Goal: Task Accomplishment & Management: Manage account settings

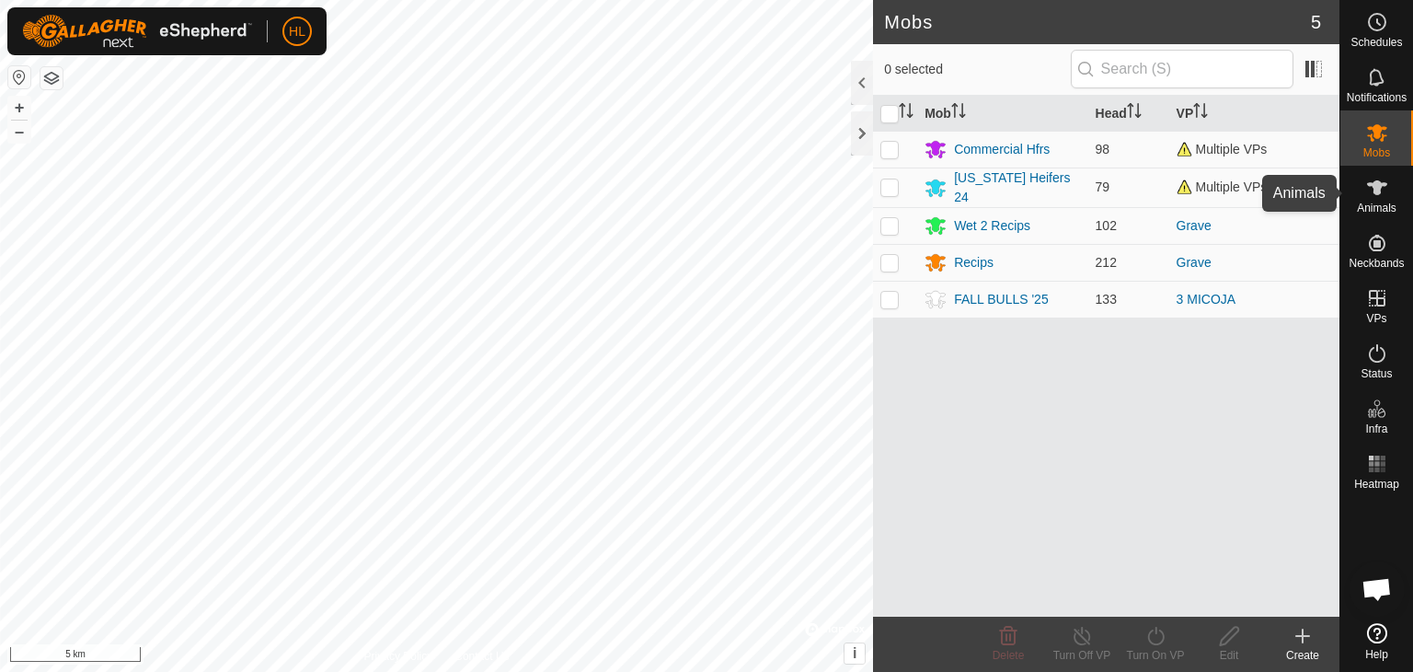
click at [1402, 196] on div "Animals" at bounding box center [1377, 193] width 73 height 55
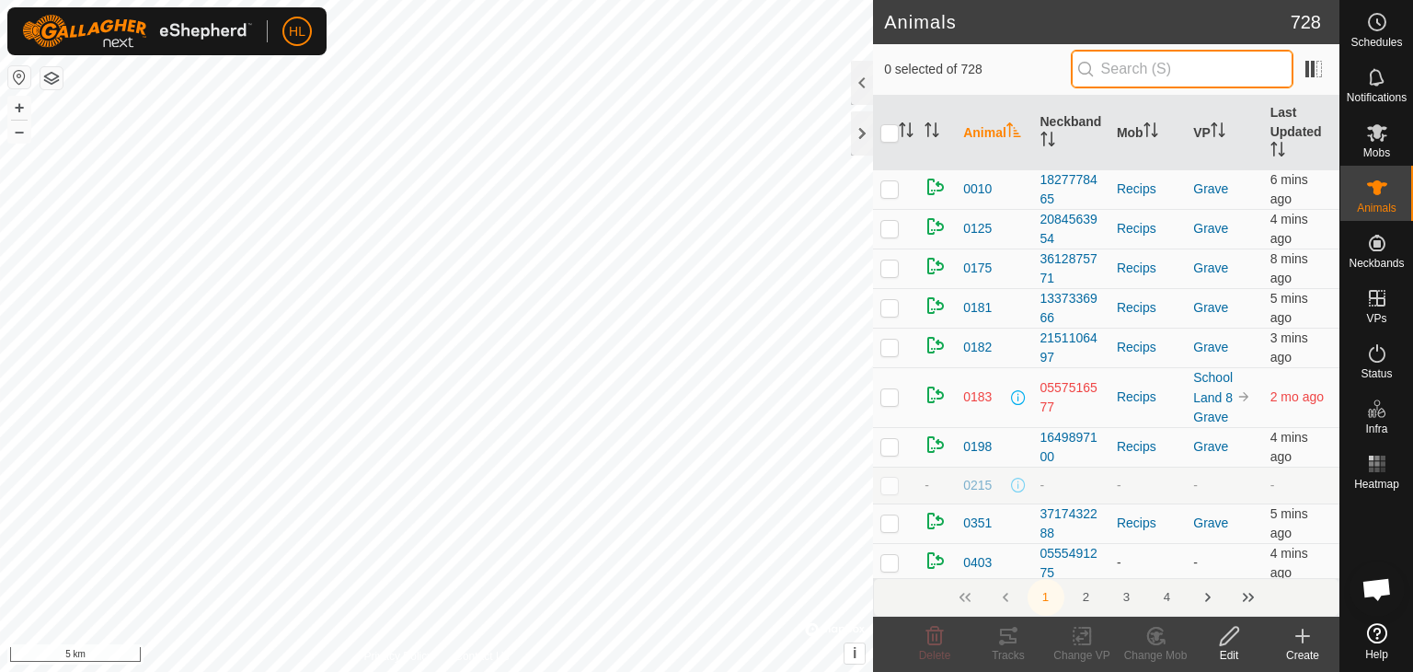
click at [1158, 76] on input "text" at bounding box center [1182, 69] width 223 height 39
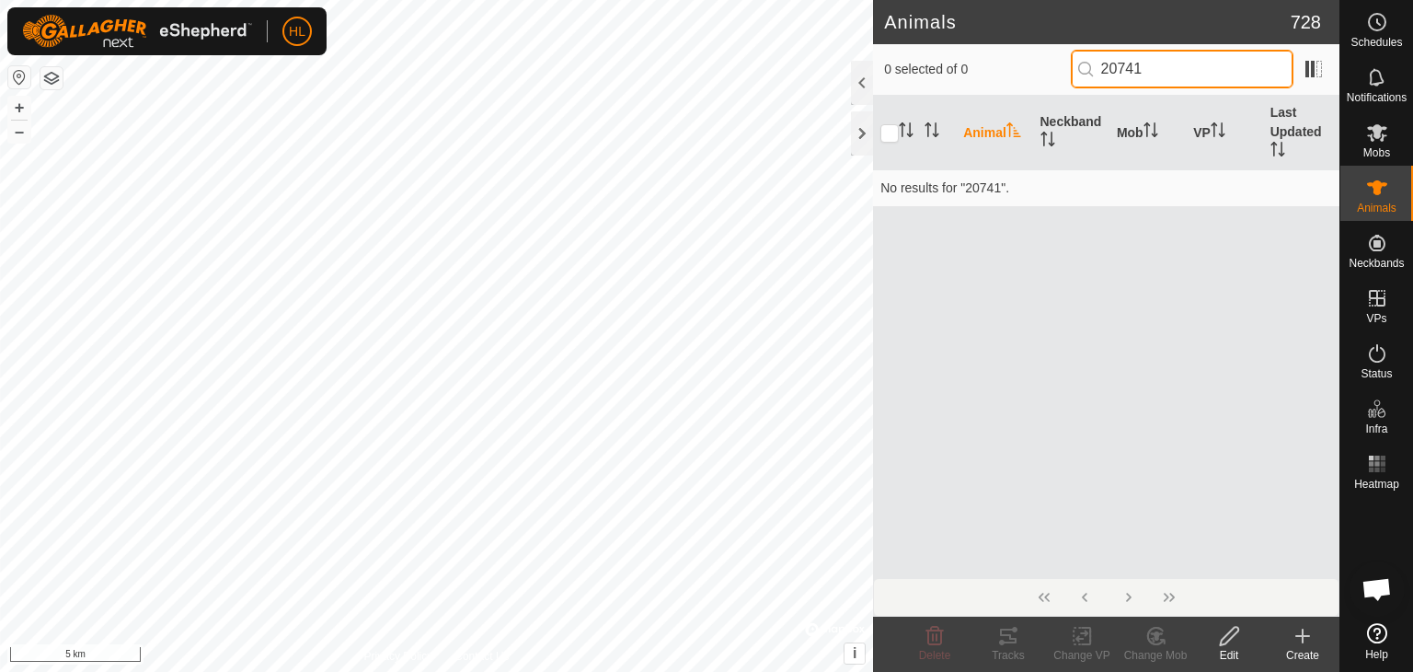
type input "20741"
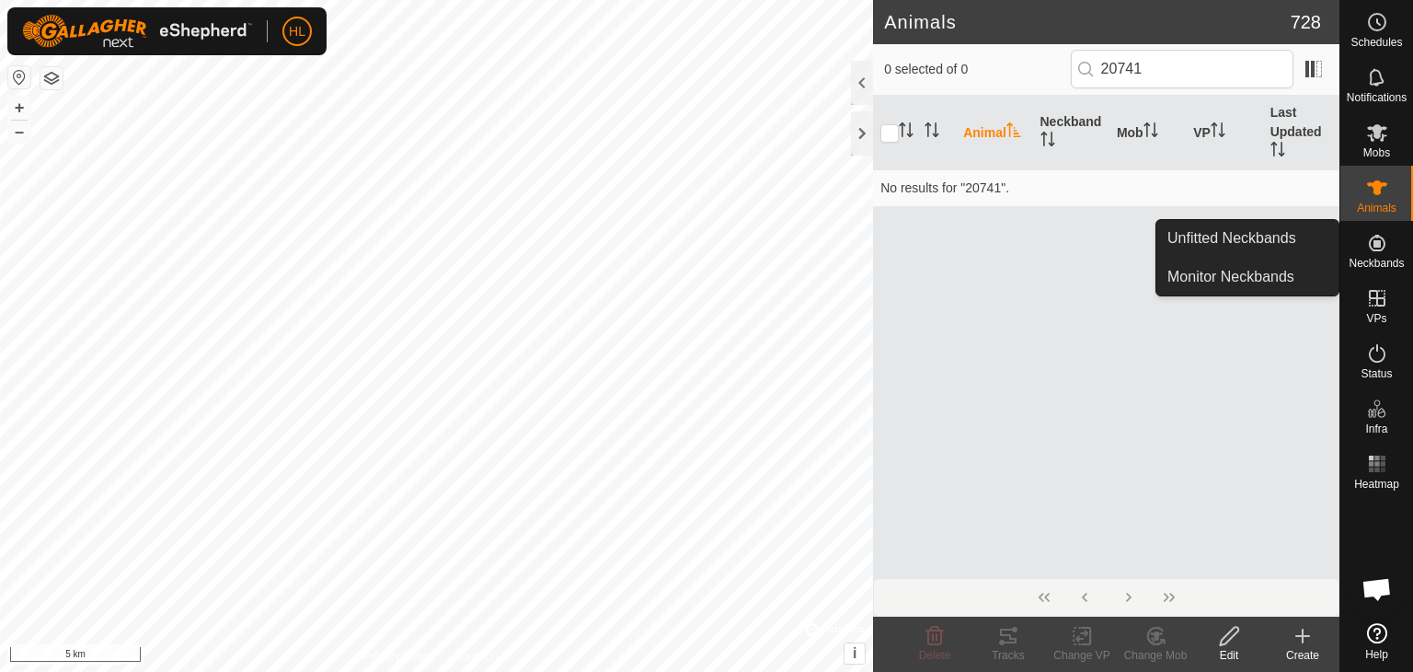
click at [1376, 248] on icon at bounding box center [1377, 243] width 22 height 22
click at [1292, 244] on link "Unfitted Neckbands" at bounding box center [1248, 238] width 182 height 37
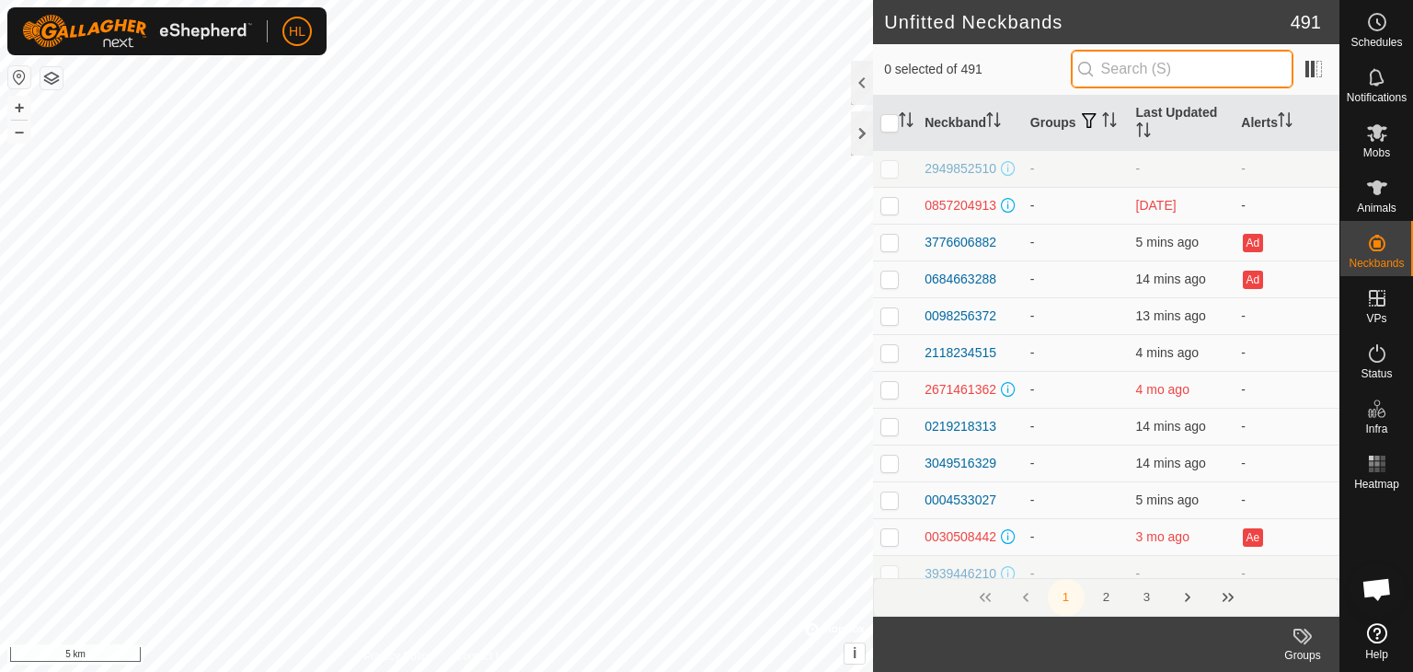
click at [1175, 64] on input "text" at bounding box center [1182, 69] width 223 height 39
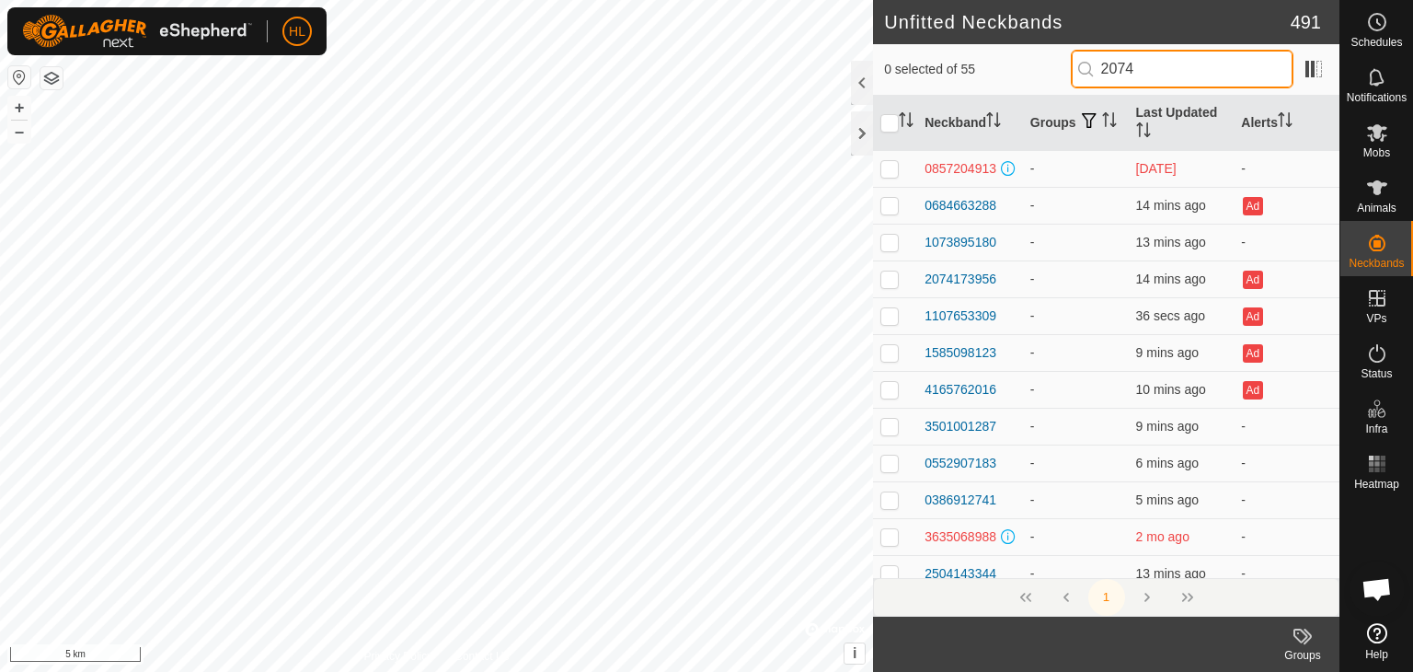
type input "20741"
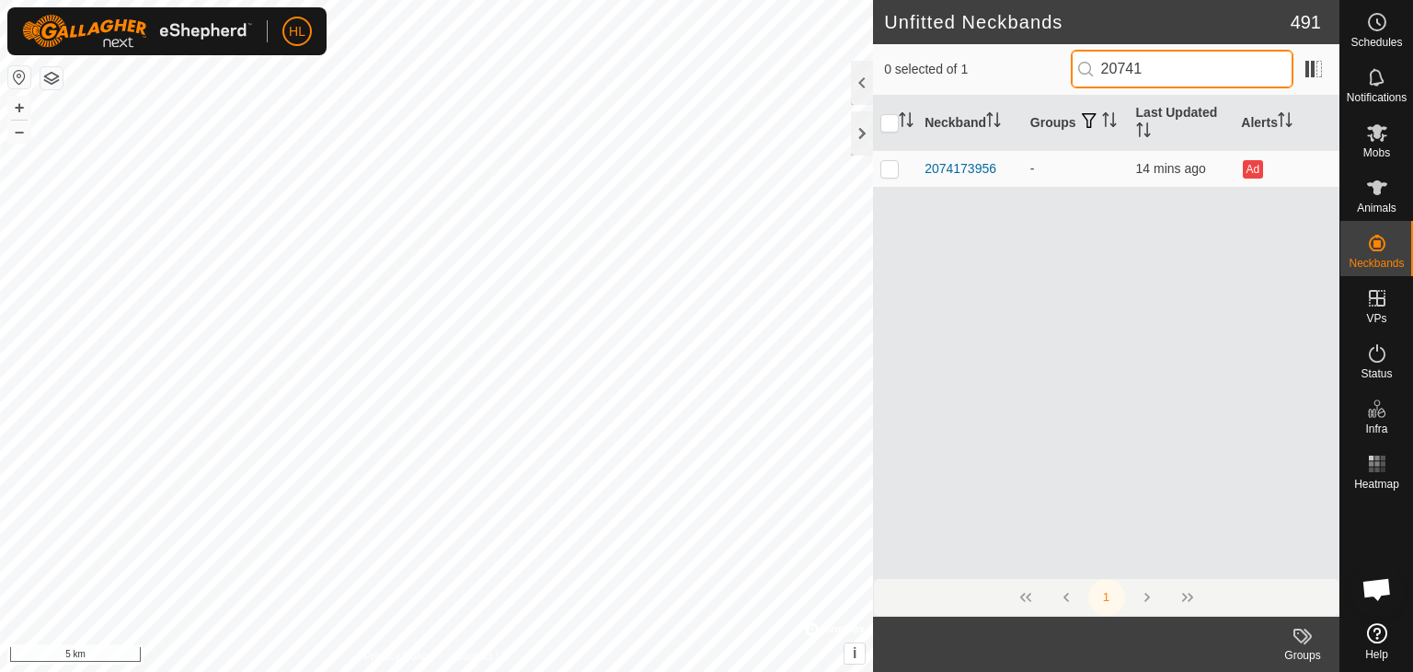
drag, startPoint x: 1163, startPoint y: 75, endPoint x: 1089, endPoint y: 63, distance: 75.3
click at [1089, 63] on p-iconfield "20741" at bounding box center [1182, 69] width 223 height 39
type input "3"
type input "42541"
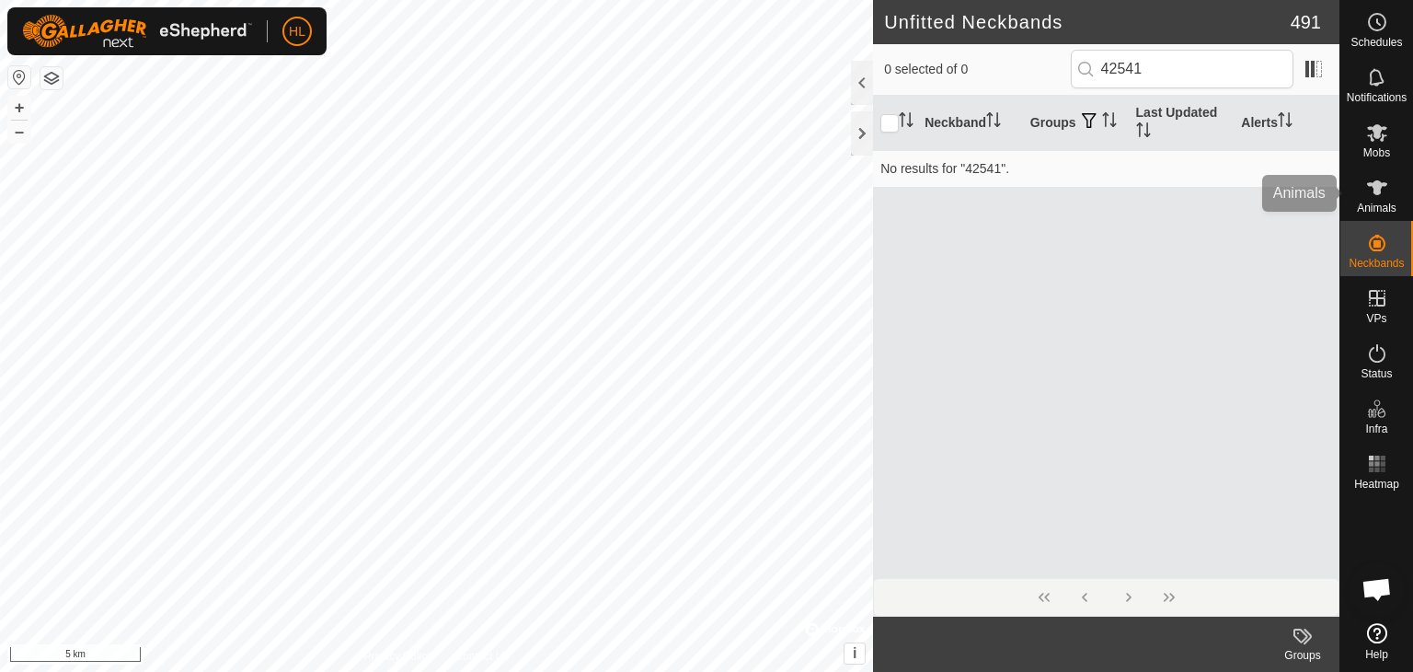
drag, startPoint x: 1401, startPoint y: 192, endPoint x: 1362, endPoint y: 176, distance: 42.0
click at [1401, 193] on div "Animals" at bounding box center [1377, 193] width 73 height 55
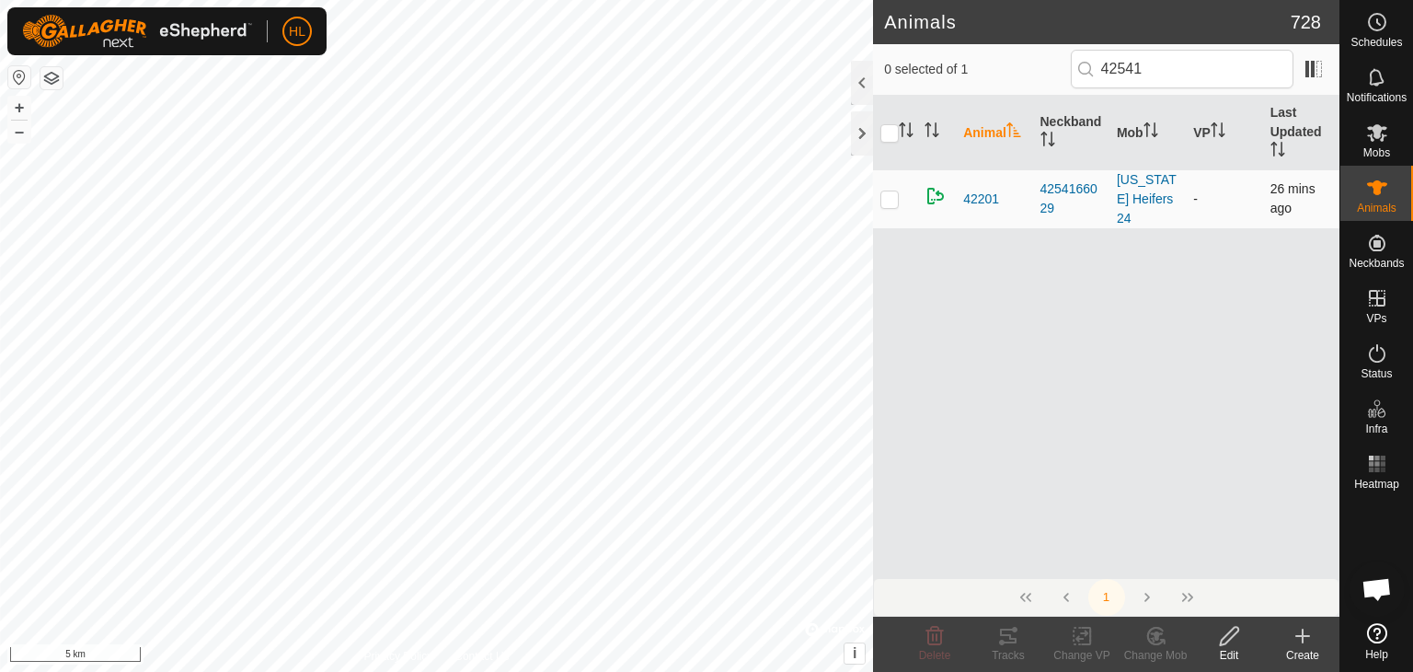
type input "42541"
click at [891, 192] on p-checkbox at bounding box center [890, 198] width 18 height 15
checkbox input "true"
click at [1235, 638] on icon at bounding box center [1229, 636] width 23 height 22
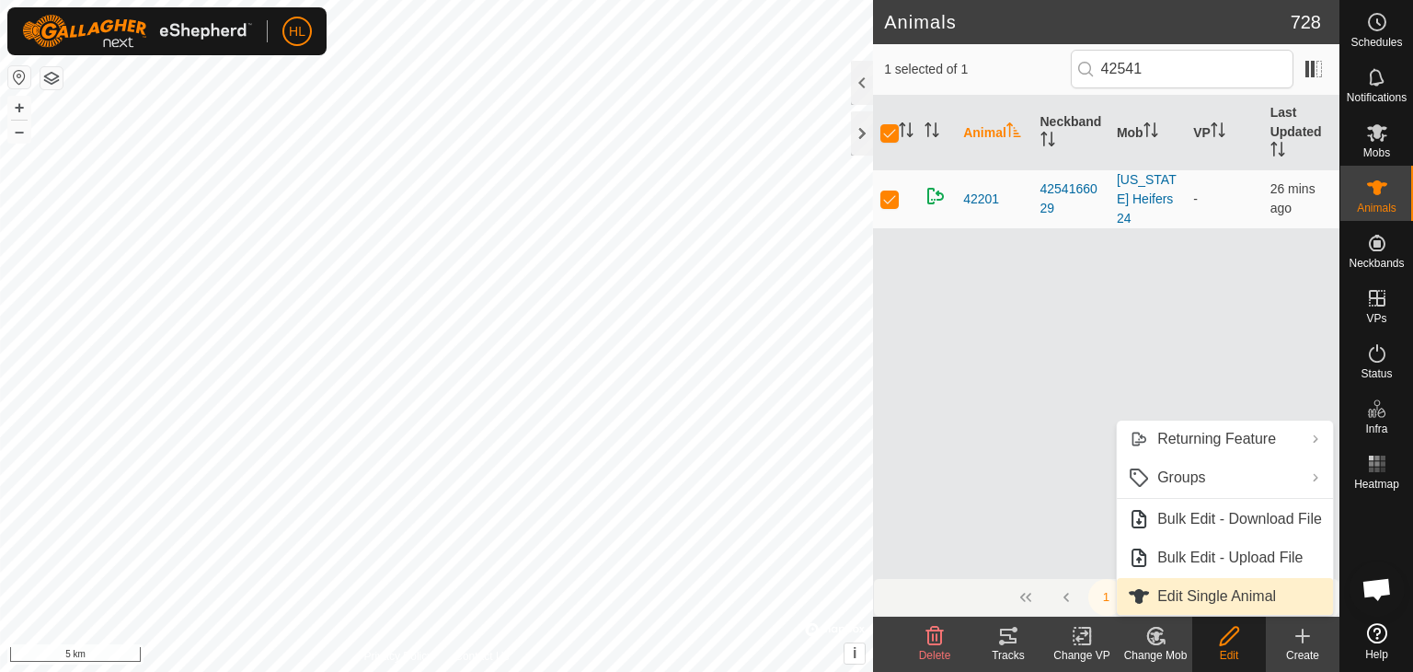
click at [1215, 594] on link "Edit Single Animal" at bounding box center [1225, 596] width 216 height 37
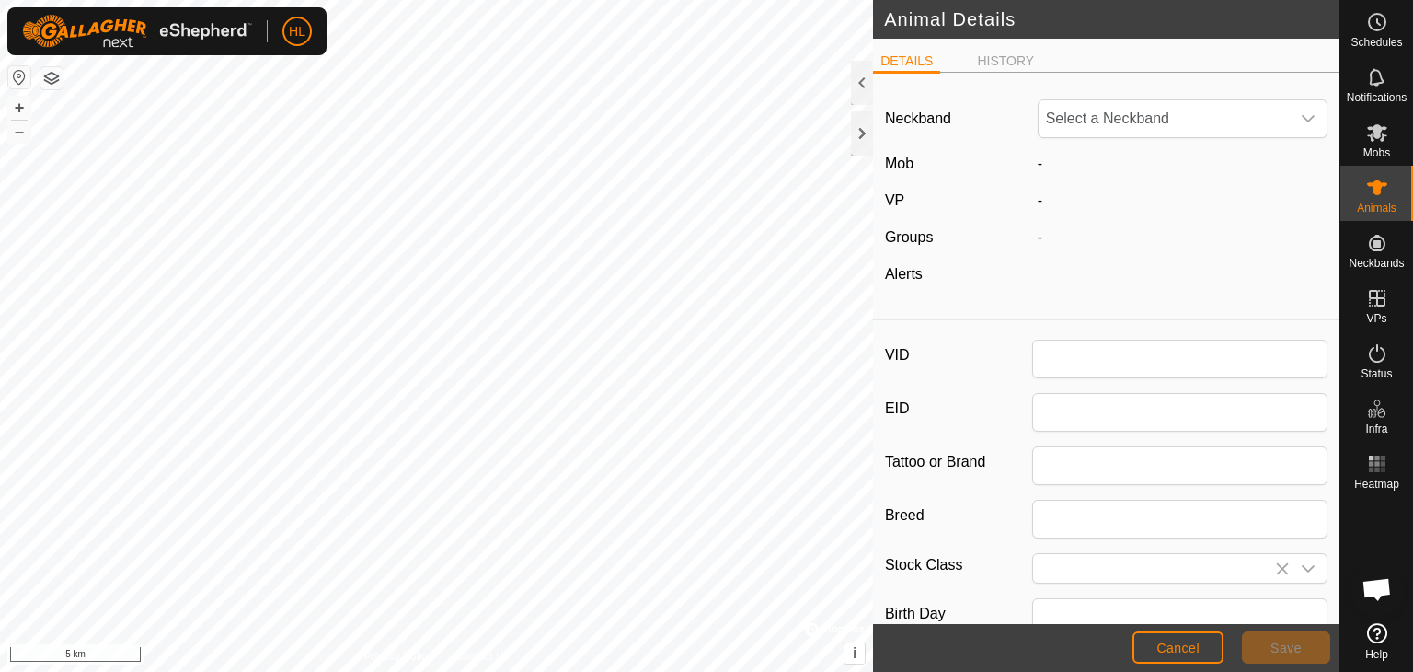
type input "42201"
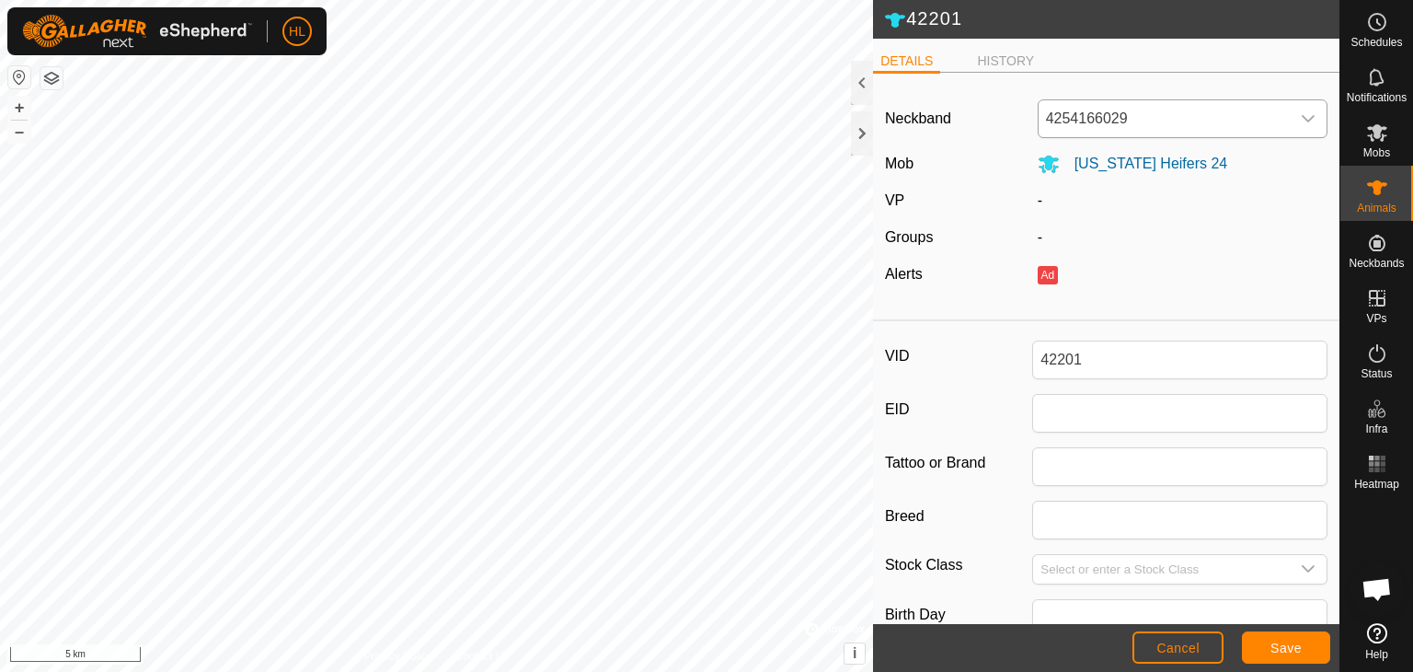
drag, startPoint x: 1134, startPoint y: 91, endPoint x: 1137, endPoint y: 110, distance: 18.8
click at [1134, 96] on div "Neckband 4254166029 Mob [US_STATE] Heifers 24 VP - Groups - Alerts Ad" at bounding box center [1106, 199] width 467 height 225
drag, startPoint x: 1137, startPoint y: 111, endPoint x: 1136, endPoint y: 133, distance: 22.2
click at [1137, 111] on span "4254166029" at bounding box center [1165, 118] width 252 height 37
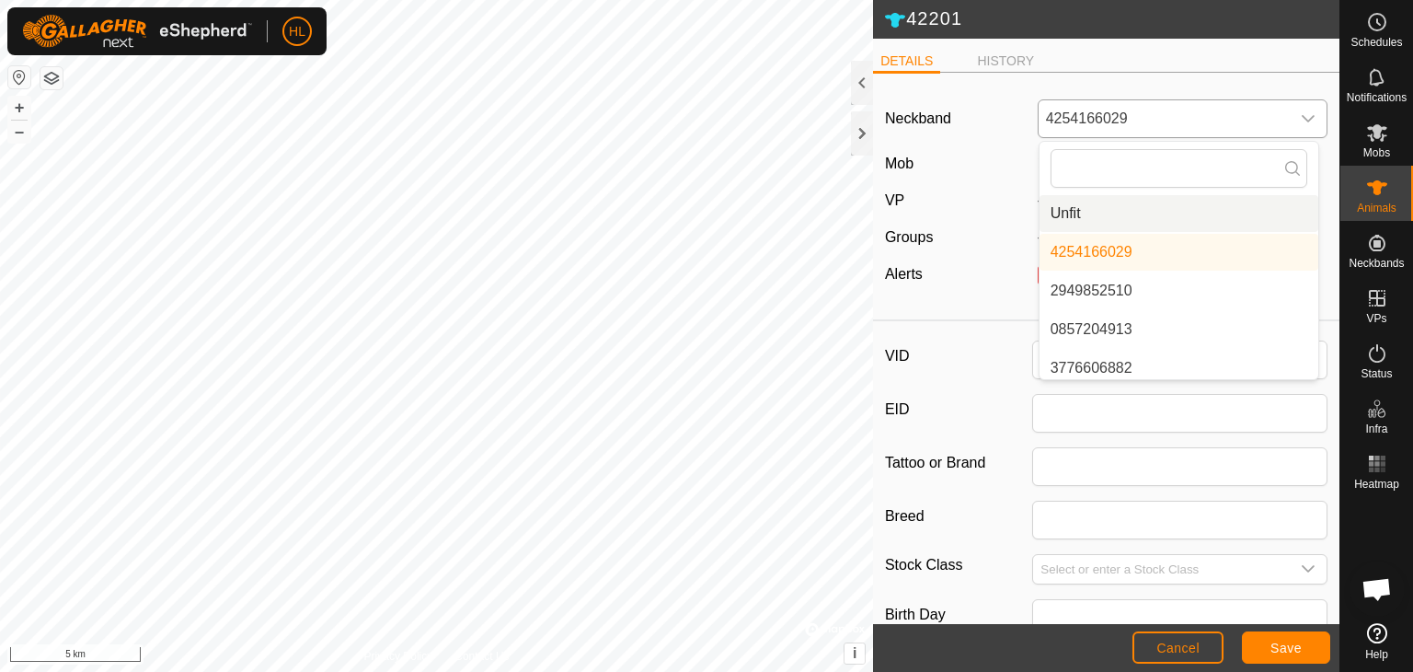
click at [1096, 211] on li "Unfit" at bounding box center [1179, 213] width 279 height 37
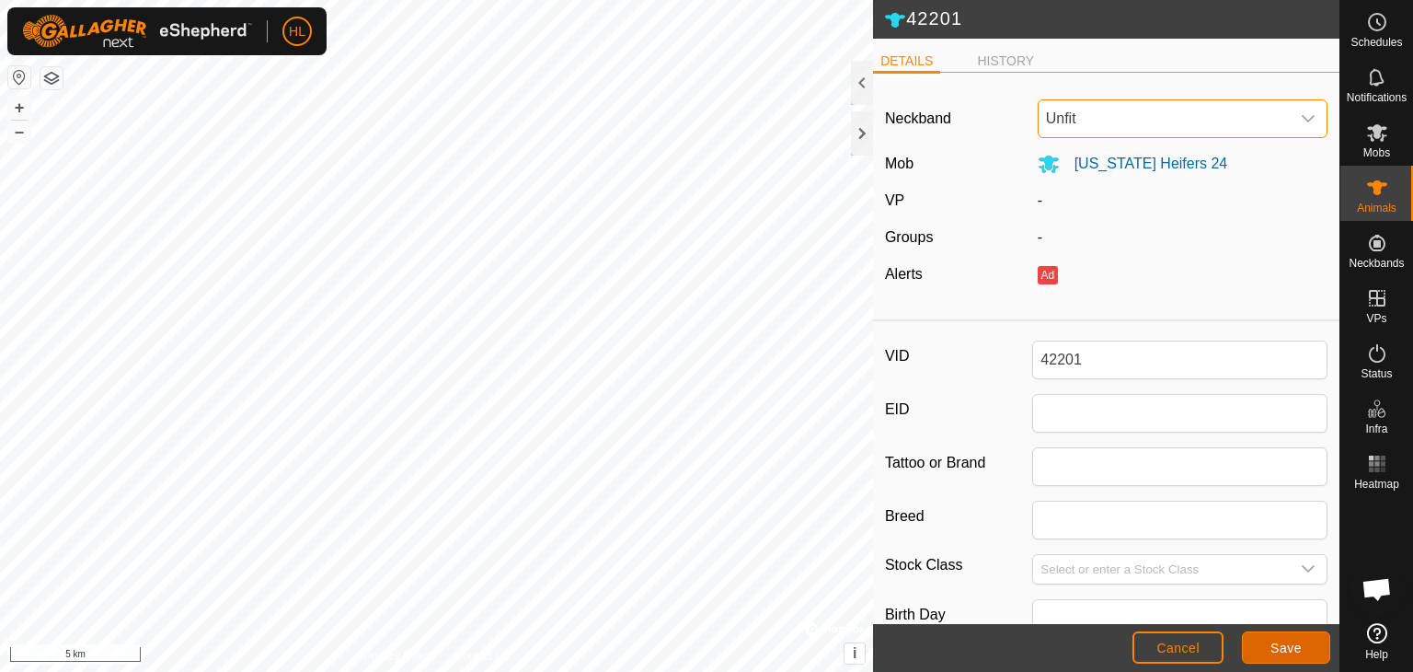
click at [1281, 649] on span "Save" at bounding box center [1286, 647] width 31 height 15
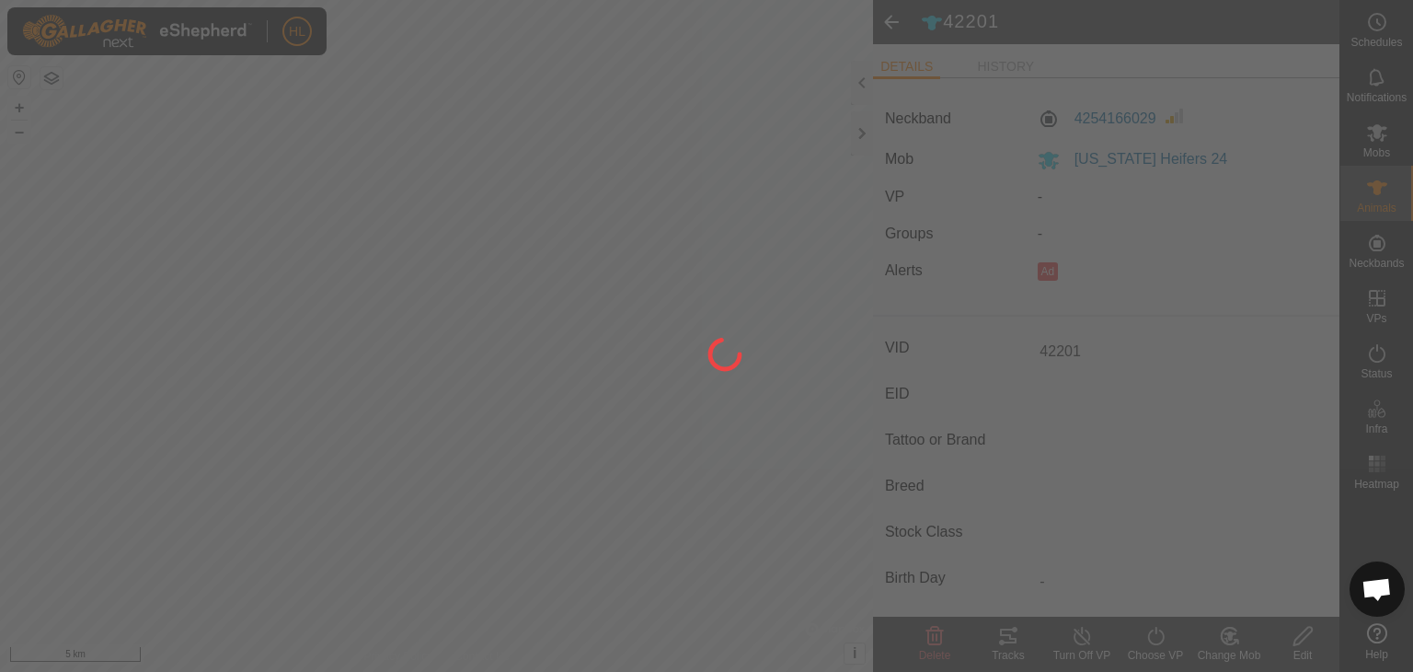
type input "-"
type input "0 kg"
type input "-"
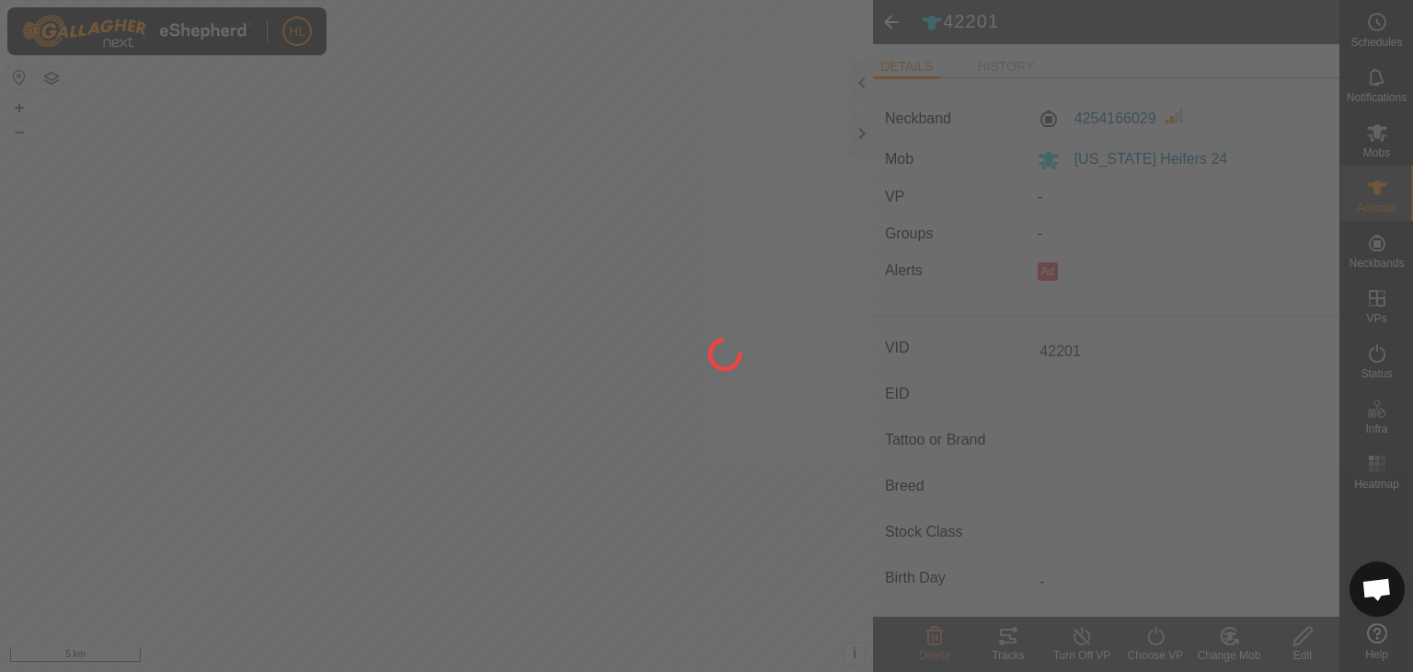
type input "-"
click at [898, 23] on div at bounding box center [706, 336] width 1413 height 672
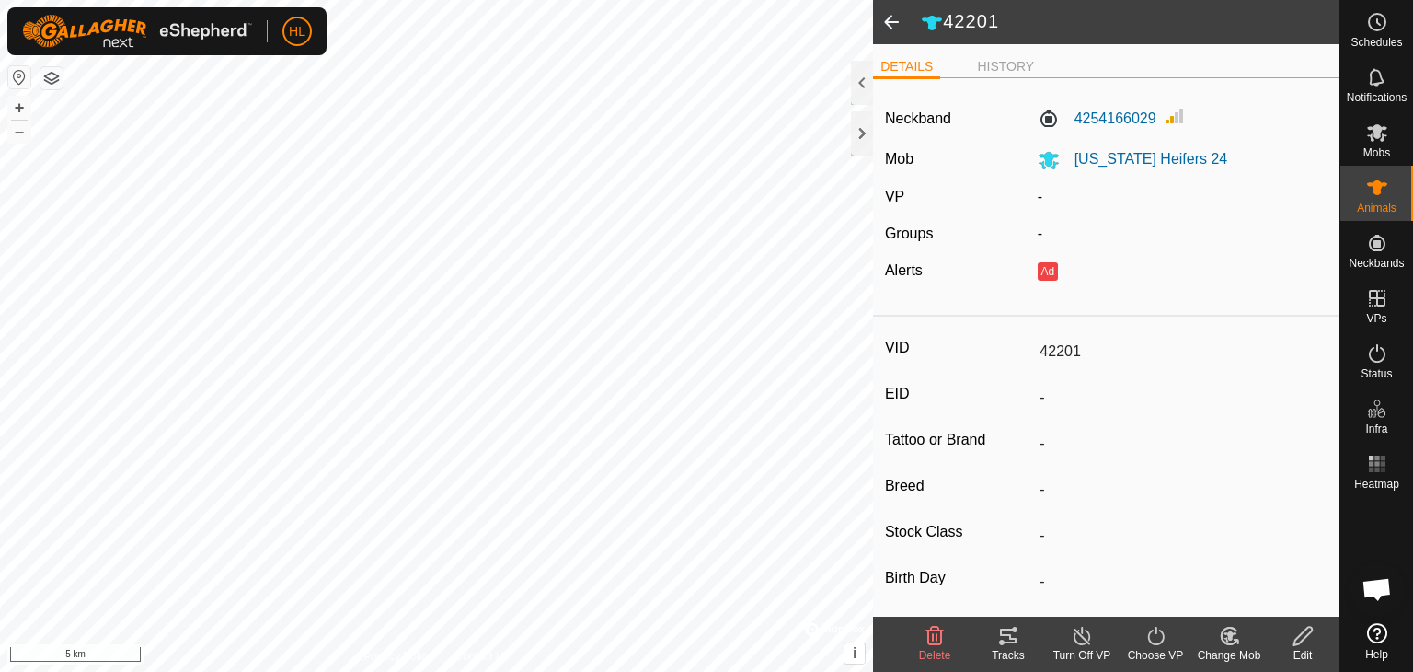
click at [894, 23] on span at bounding box center [891, 22] width 37 height 44
